Goal: Information Seeking & Learning: Learn about a topic

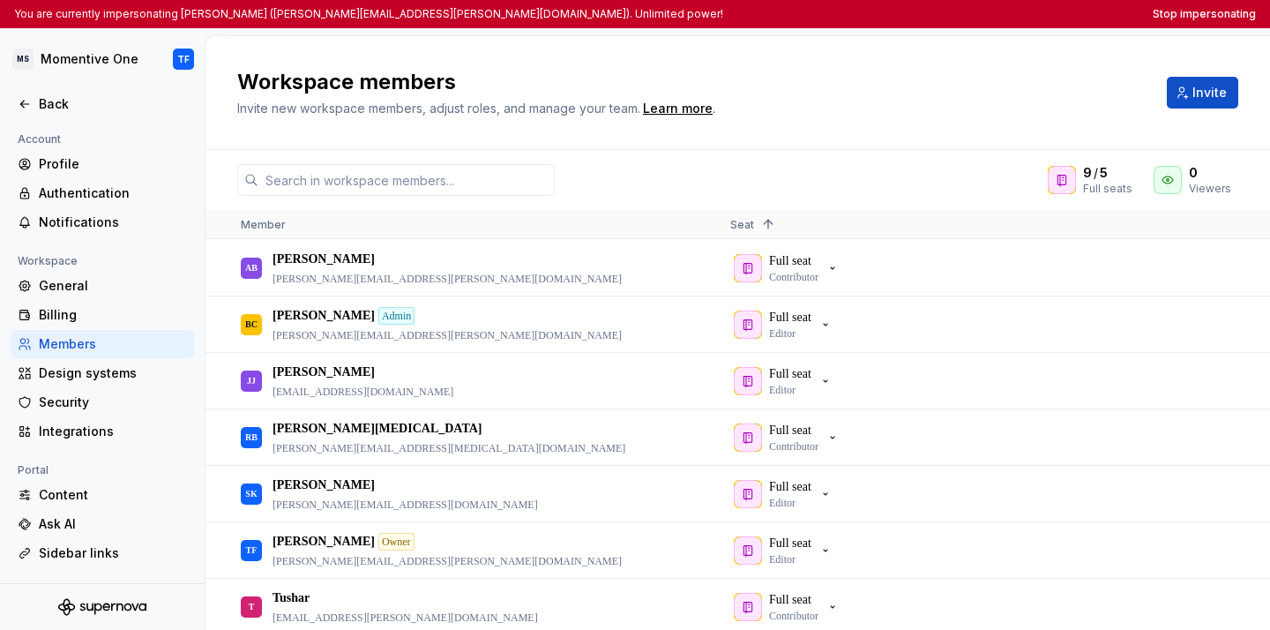
scroll to position [119, 0]
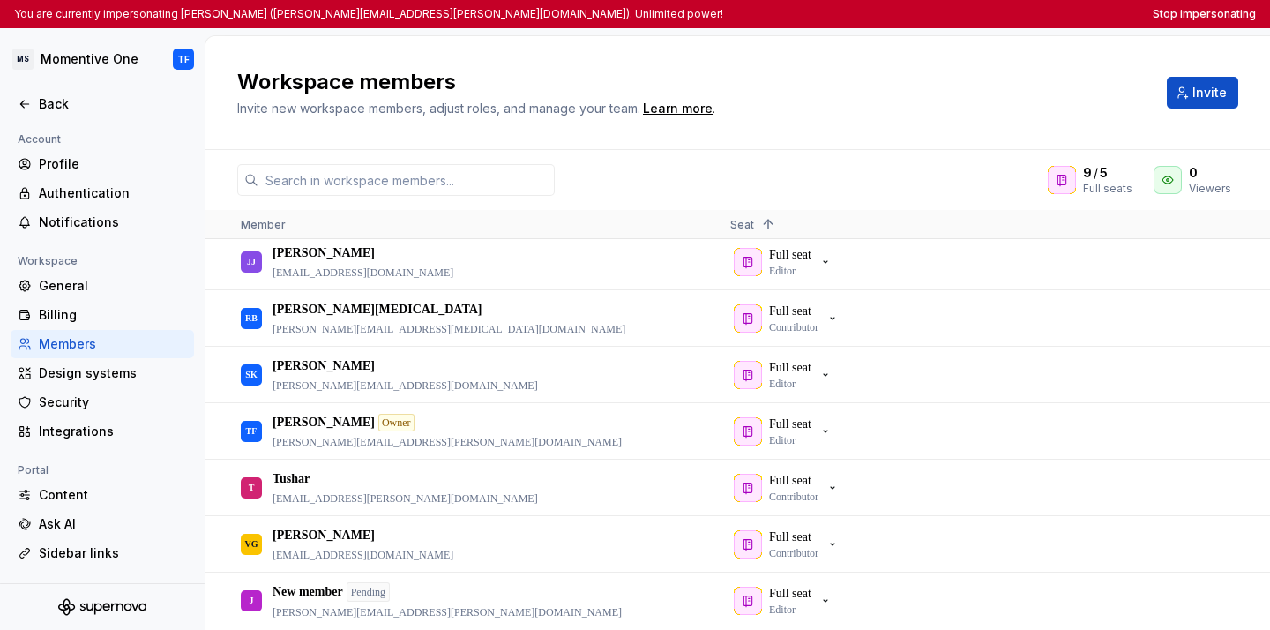
click at [1178, 11] on button "Stop impersonating" at bounding box center [1203, 14] width 103 height 14
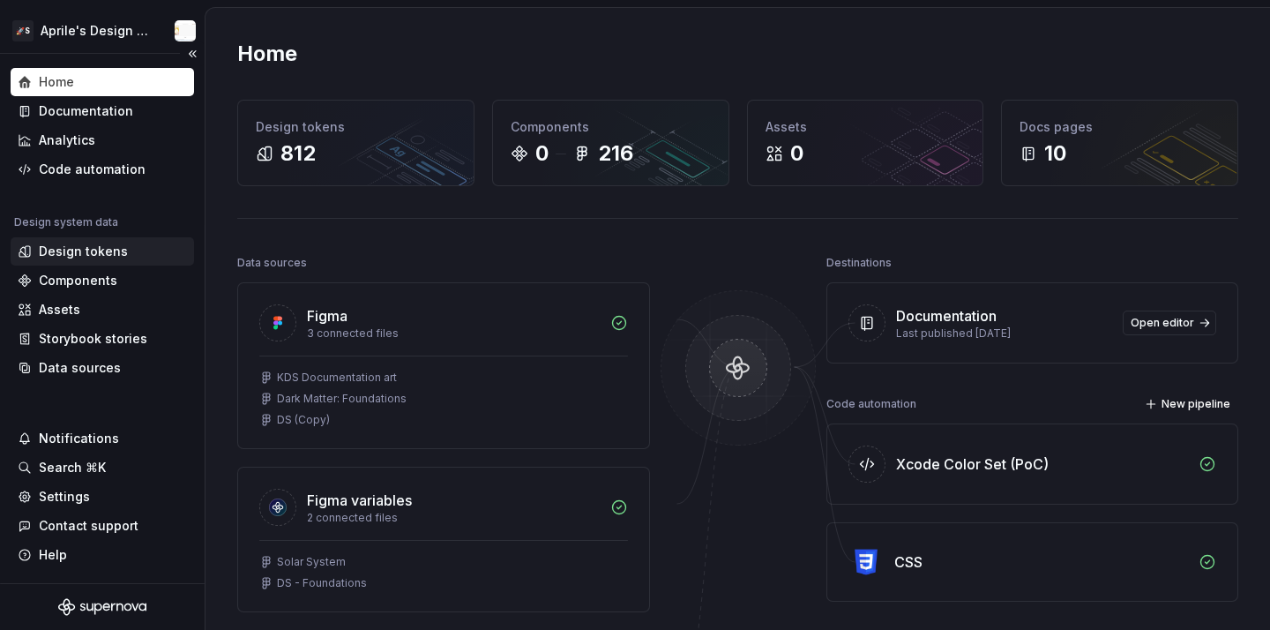
click at [58, 251] on div "Design tokens" at bounding box center [83, 251] width 89 height 18
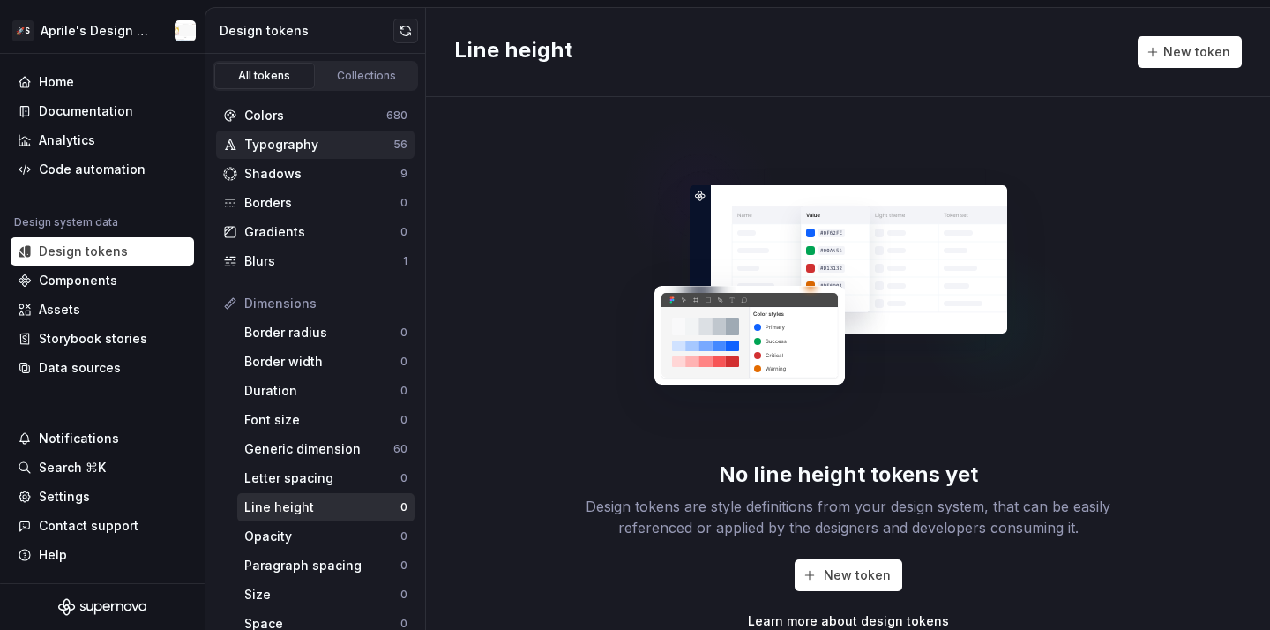
click at [396, 131] on div "Typography 56" at bounding box center [315, 144] width 198 height 28
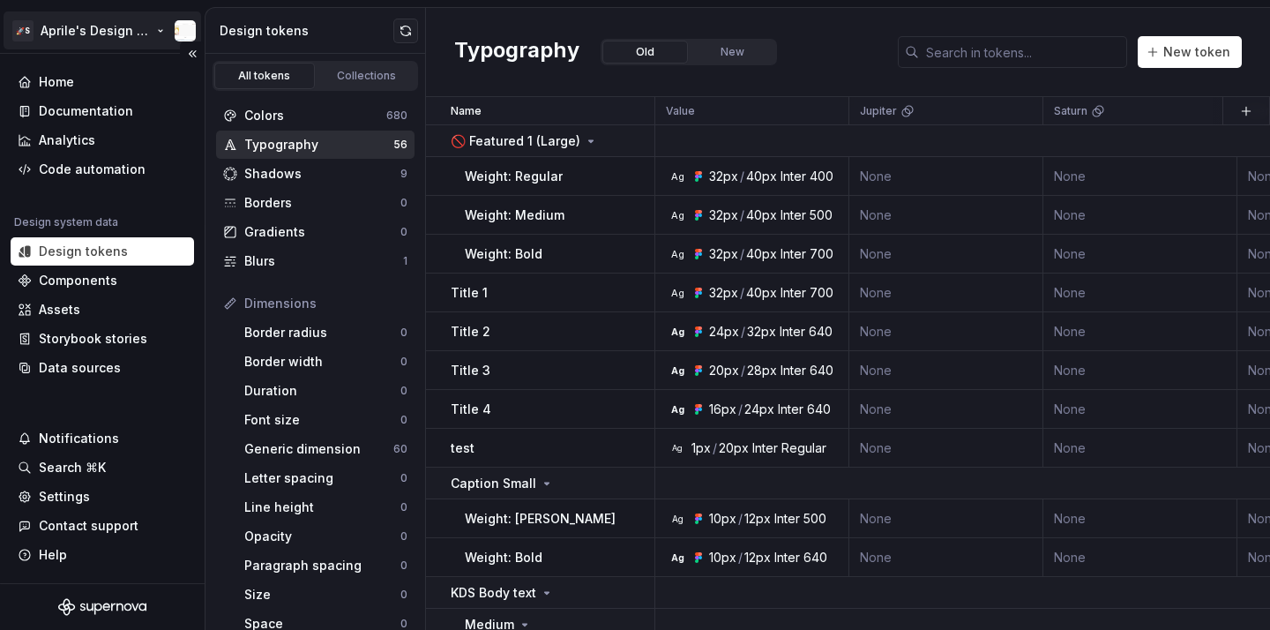
click at [161, 34] on html "🚀S Aprile's Design System Home Documentation Analytics Code automation Design s…" at bounding box center [635, 315] width 1270 height 630
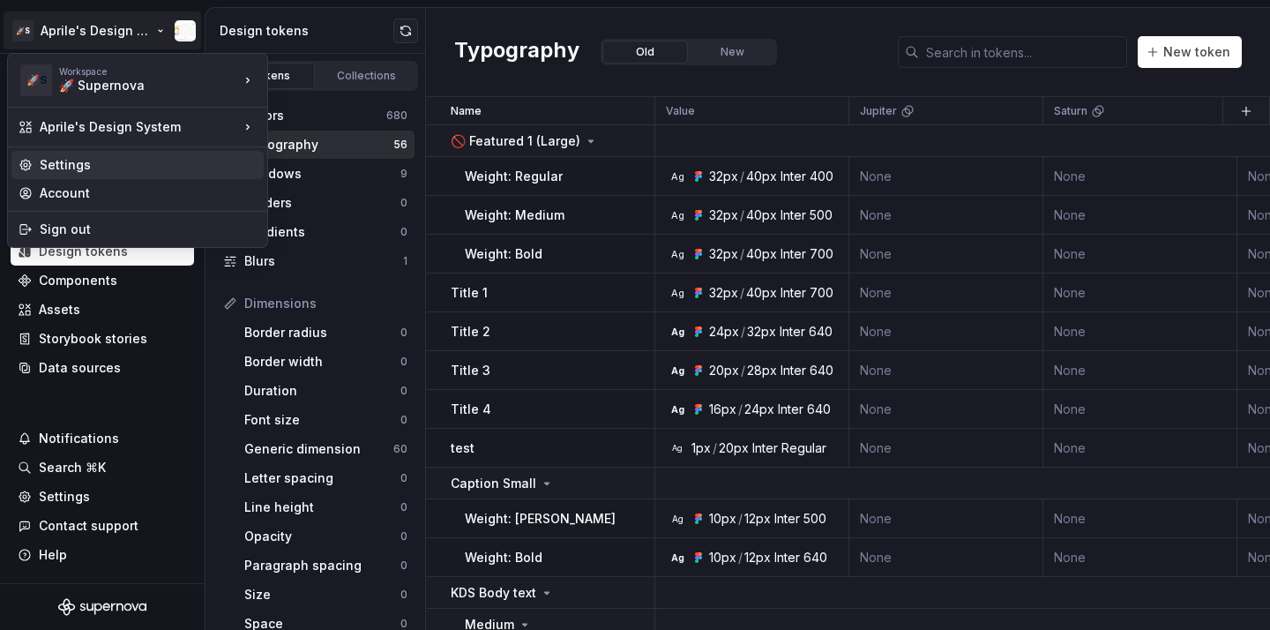
click at [141, 170] on div "Settings" at bounding box center [148, 165] width 217 height 18
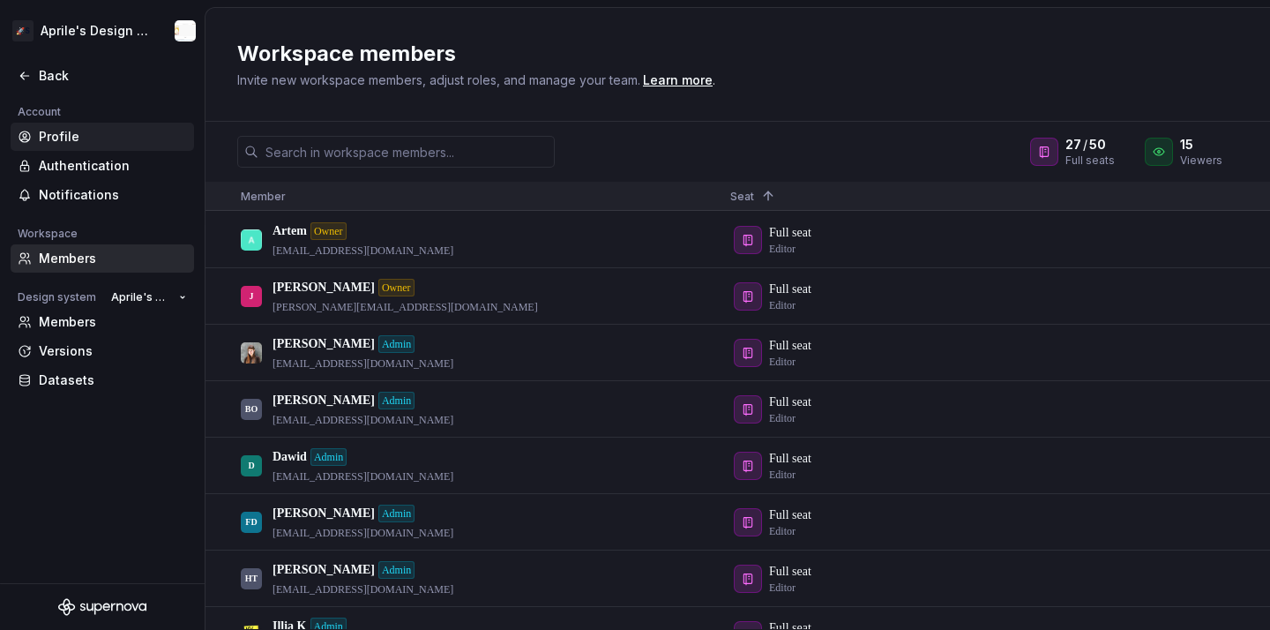
click at [92, 130] on div "Profile" at bounding box center [113, 137] width 148 height 18
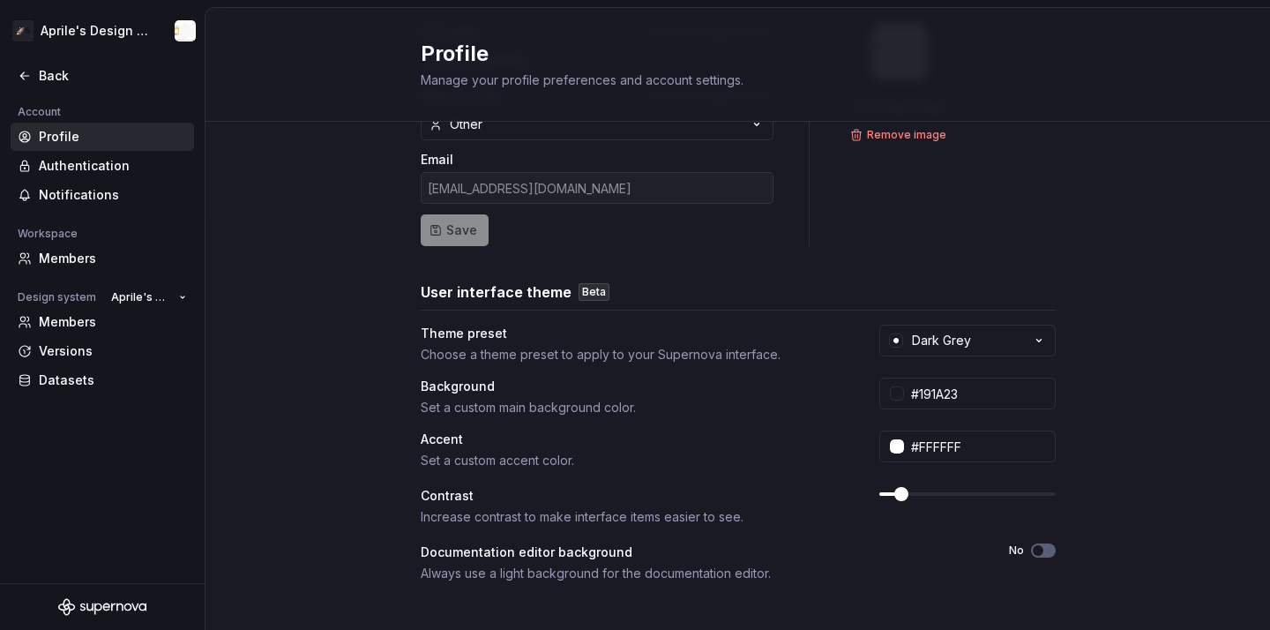
scroll to position [161, 0]
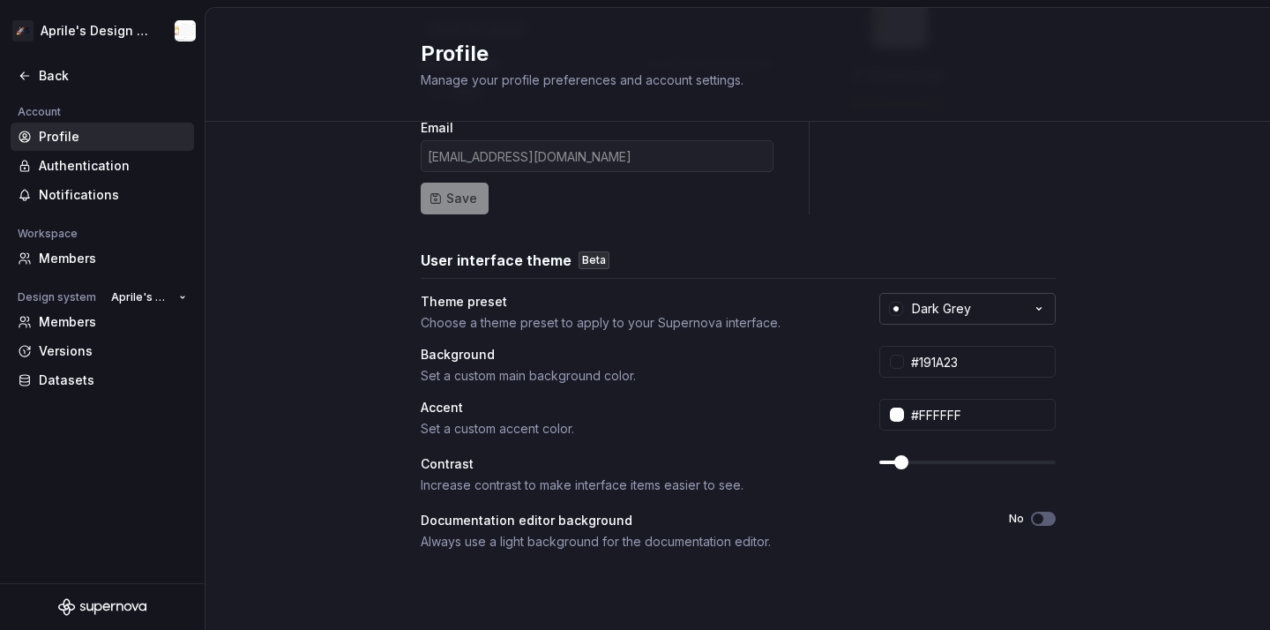
click at [1013, 312] on button "Dark Grey" at bounding box center [967, 309] width 176 height 32
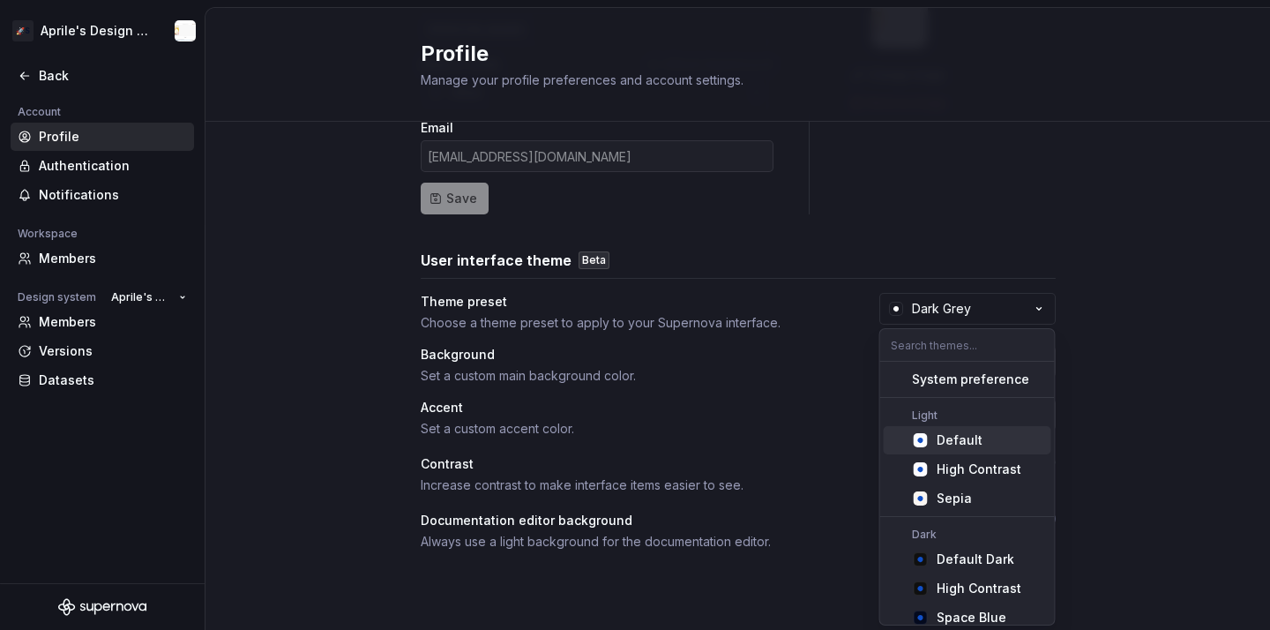
click at [986, 445] on div "Default" at bounding box center [990, 440] width 108 height 18
type input "#FBFCFE"
type input "#104FC6"
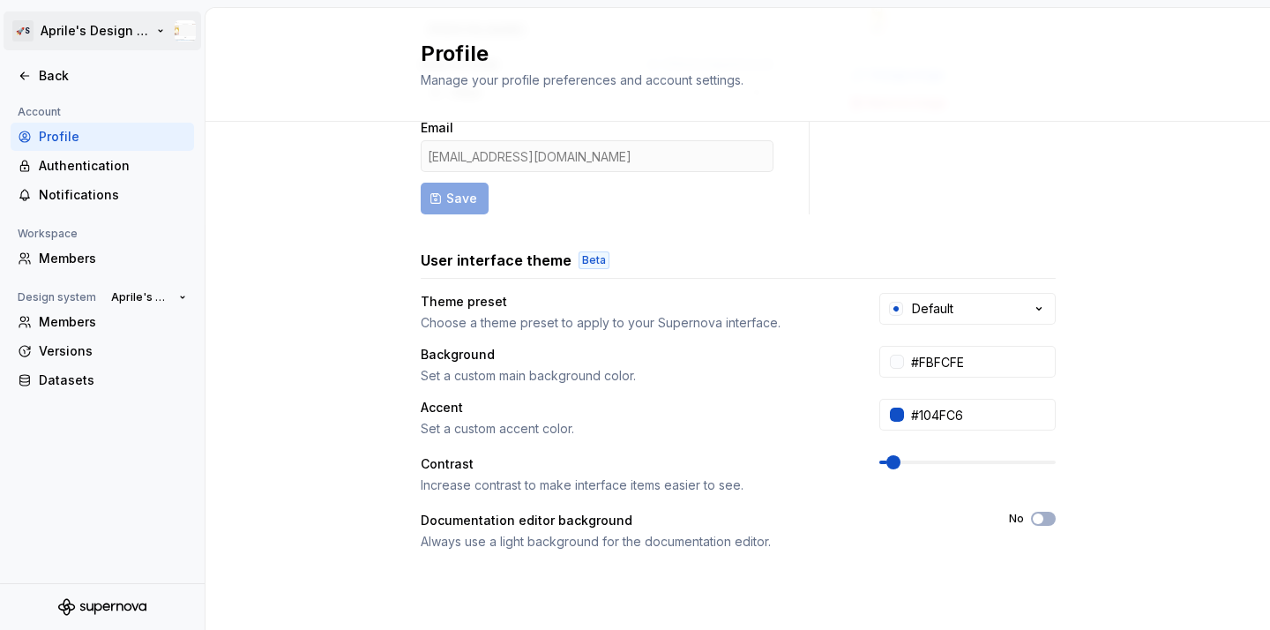
click at [144, 44] on html "🚀S Aprile's Design System Back Account Profile Authentication Notifications Wor…" at bounding box center [635, 315] width 1270 height 630
click at [62, 39] on html "🚀S Aprile's Design System Back Account Profile Authentication Notifications Wor…" at bounding box center [635, 315] width 1270 height 630
click at [44, 79] on div "Back" at bounding box center [113, 76] width 148 height 18
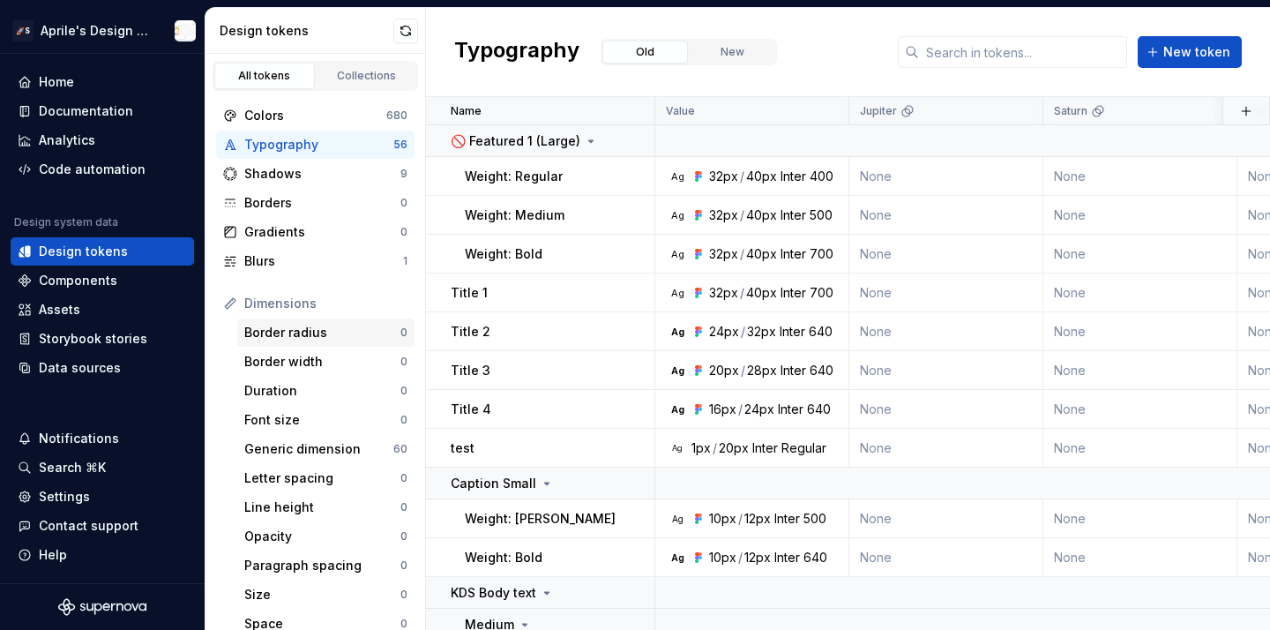
click at [351, 332] on div "Border radius" at bounding box center [322, 333] width 156 height 18
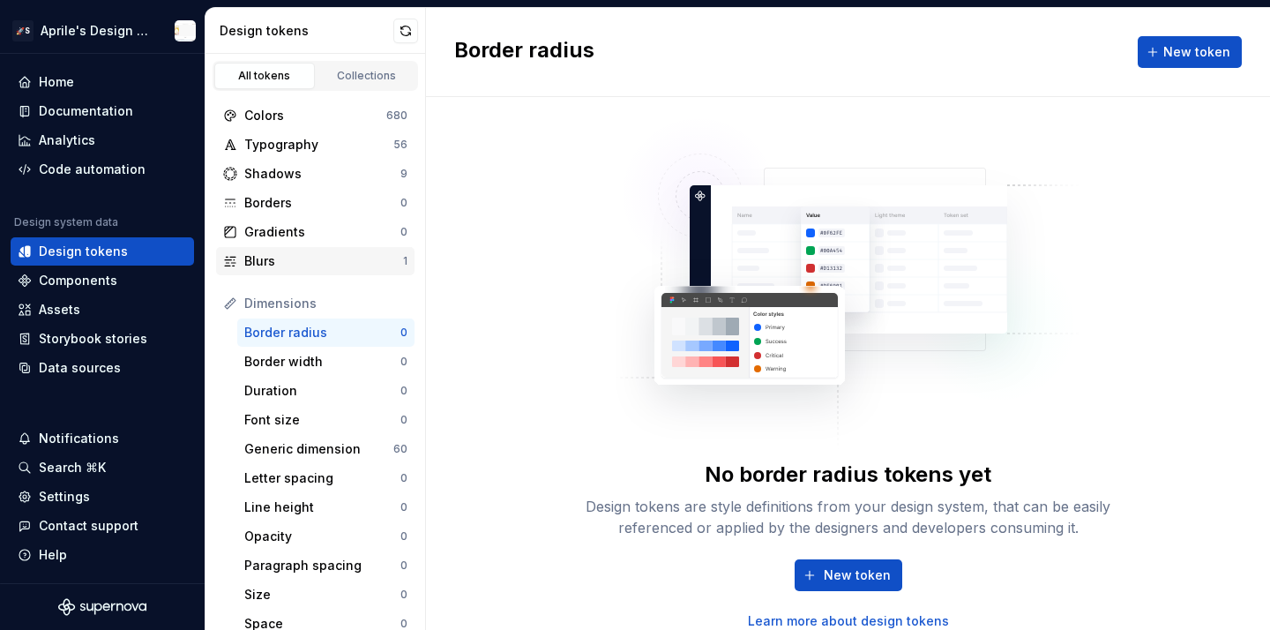
click at [378, 253] on div "Blurs" at bounding box center [323, 261] width 159 height 18
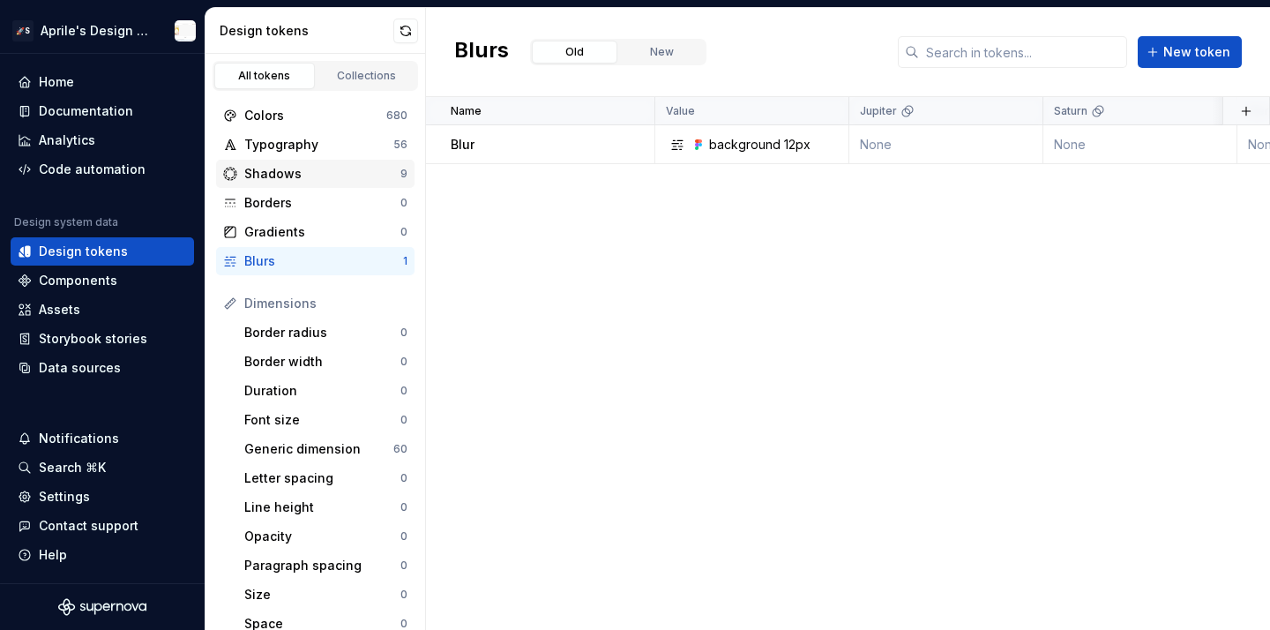
click at [328, 168] on div "Shadows" at bounding box center [322, 174] width 156 height 18
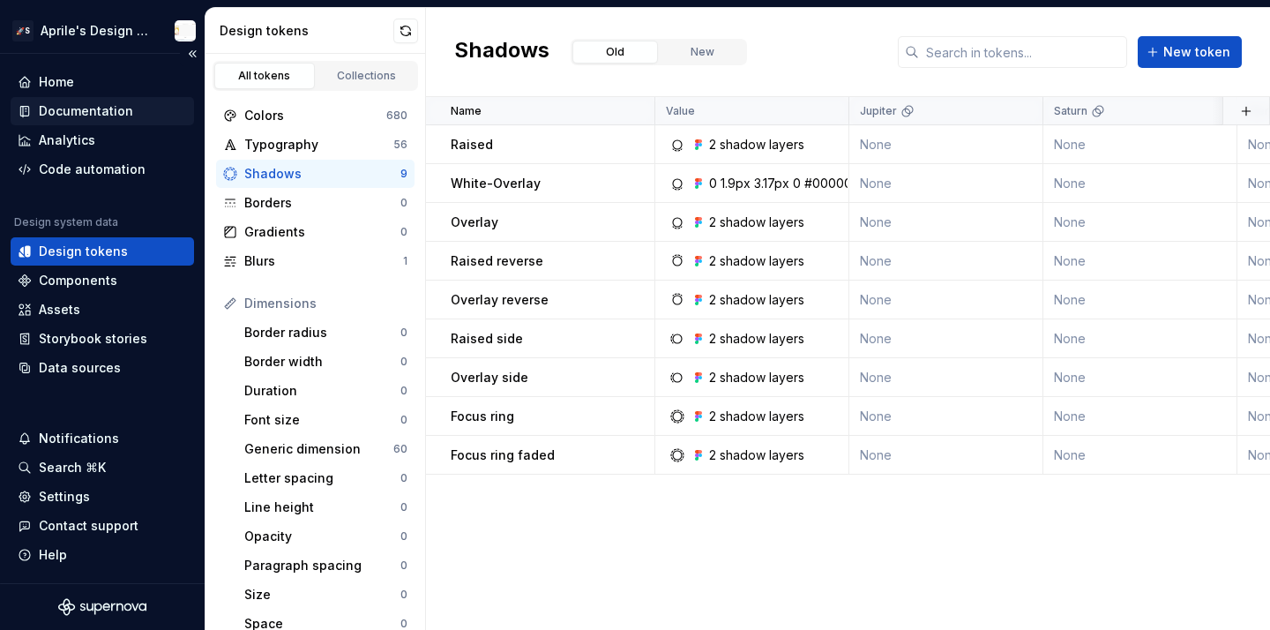
click at [110, 112] on div "Documentation" at bounding box center [86, 111] width 94 height 18
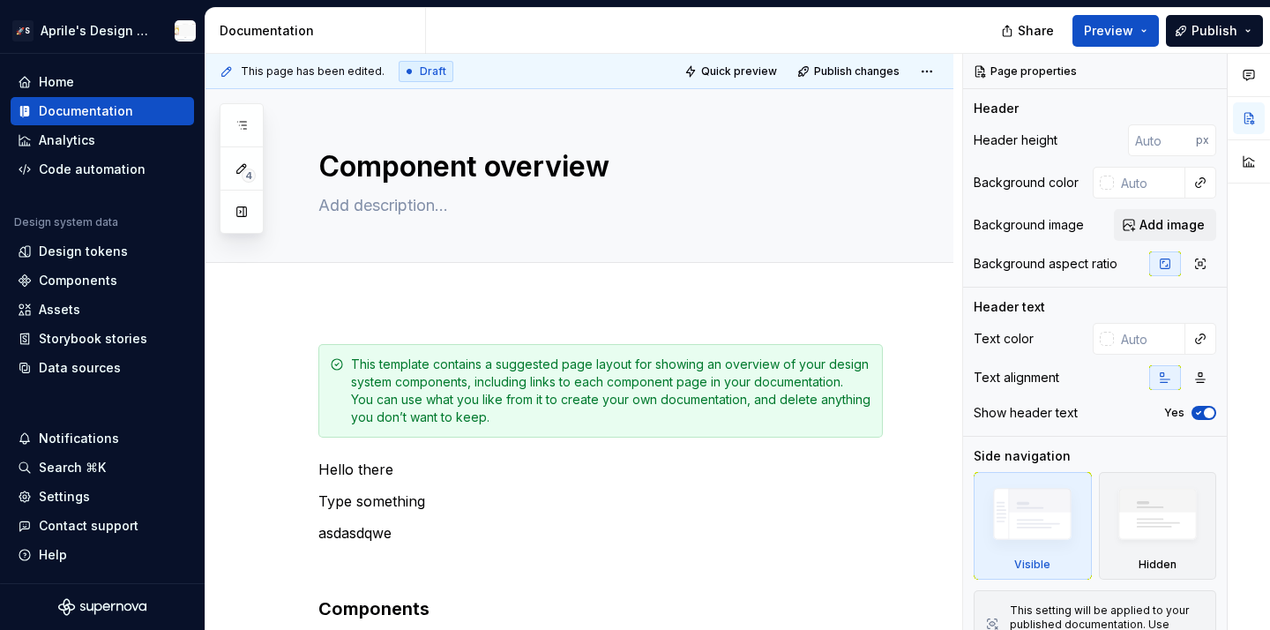
type textarea "*"
